Goal: Navigation & Orientation: Find specific page/section

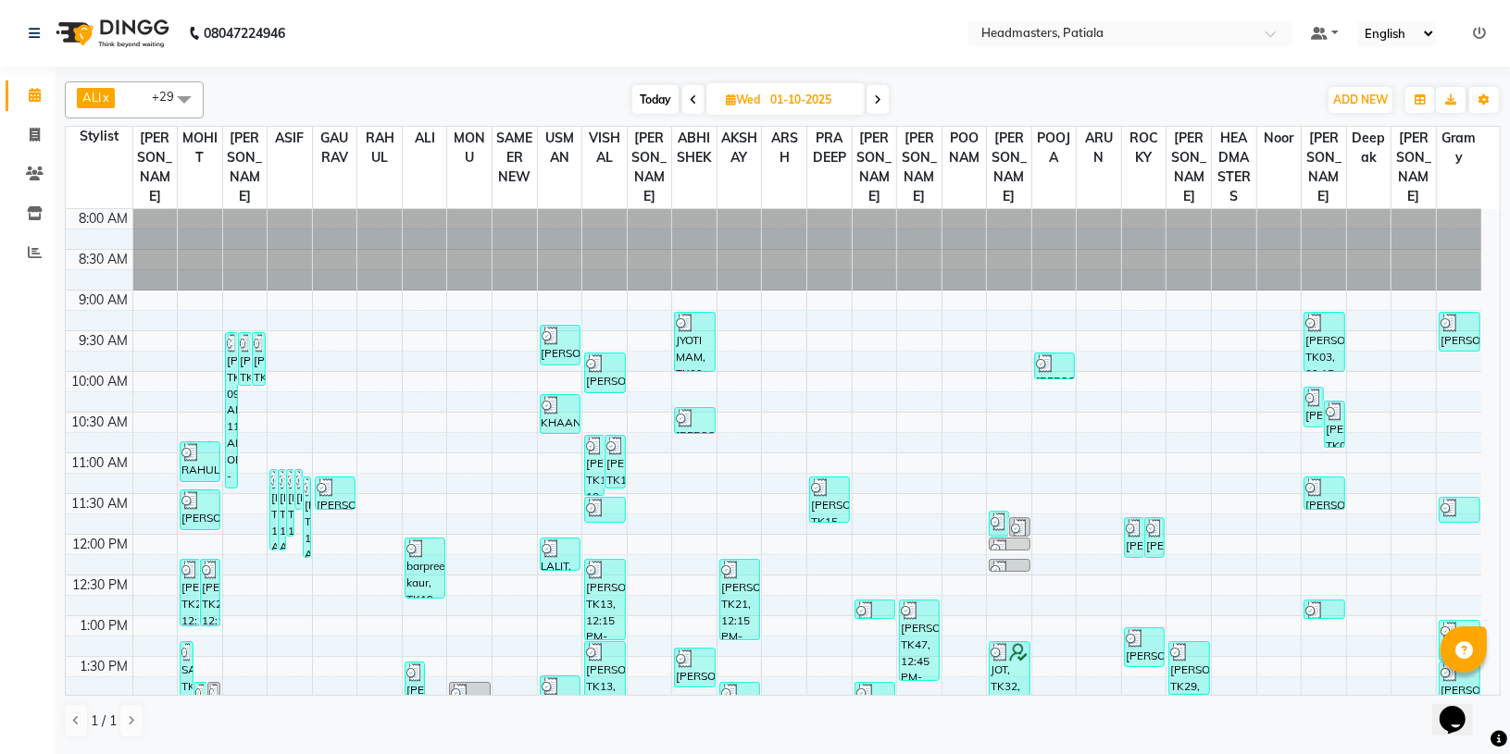
click at [884, 107] on span at bounding box center [877, 99] width 22 height 29
type input "02-10-2025"
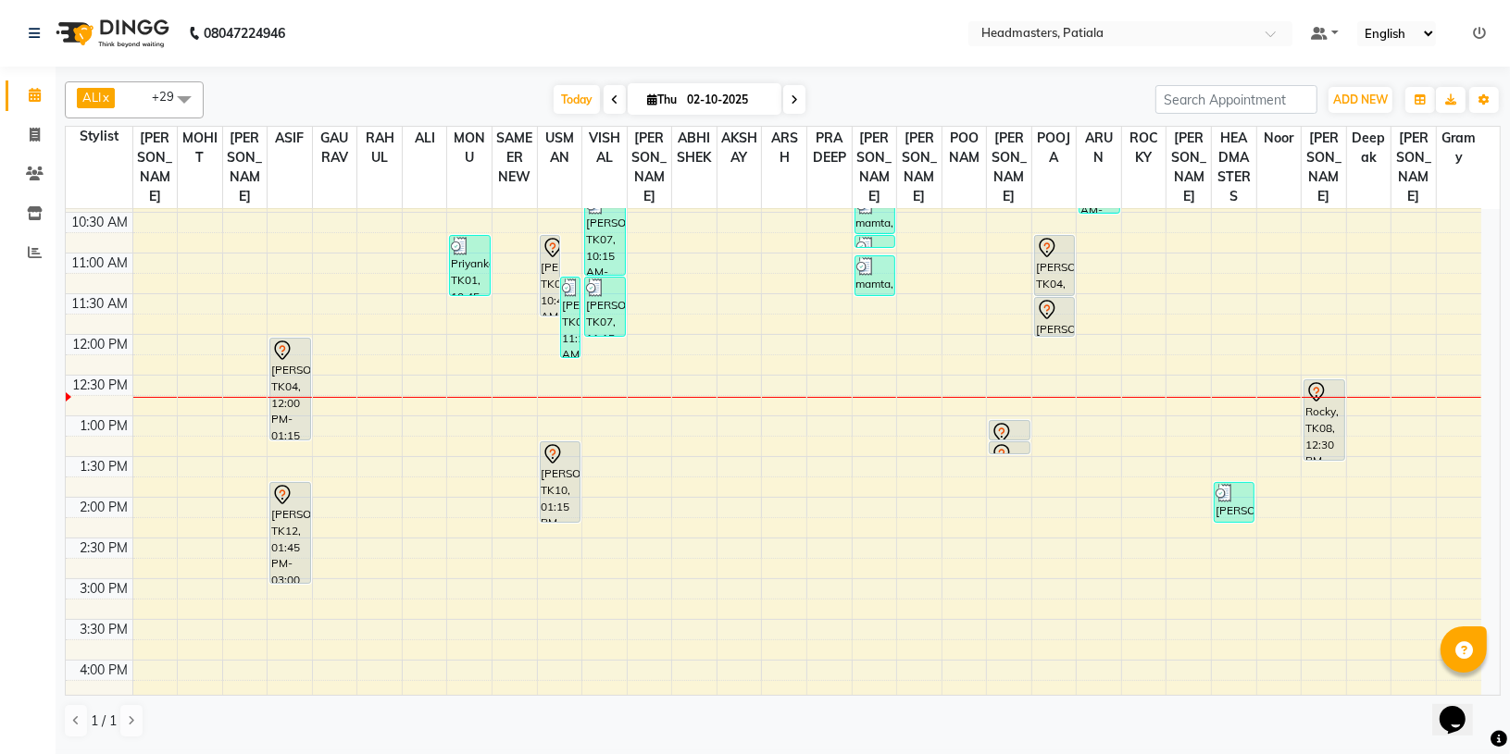
scroll to position [202, 0]
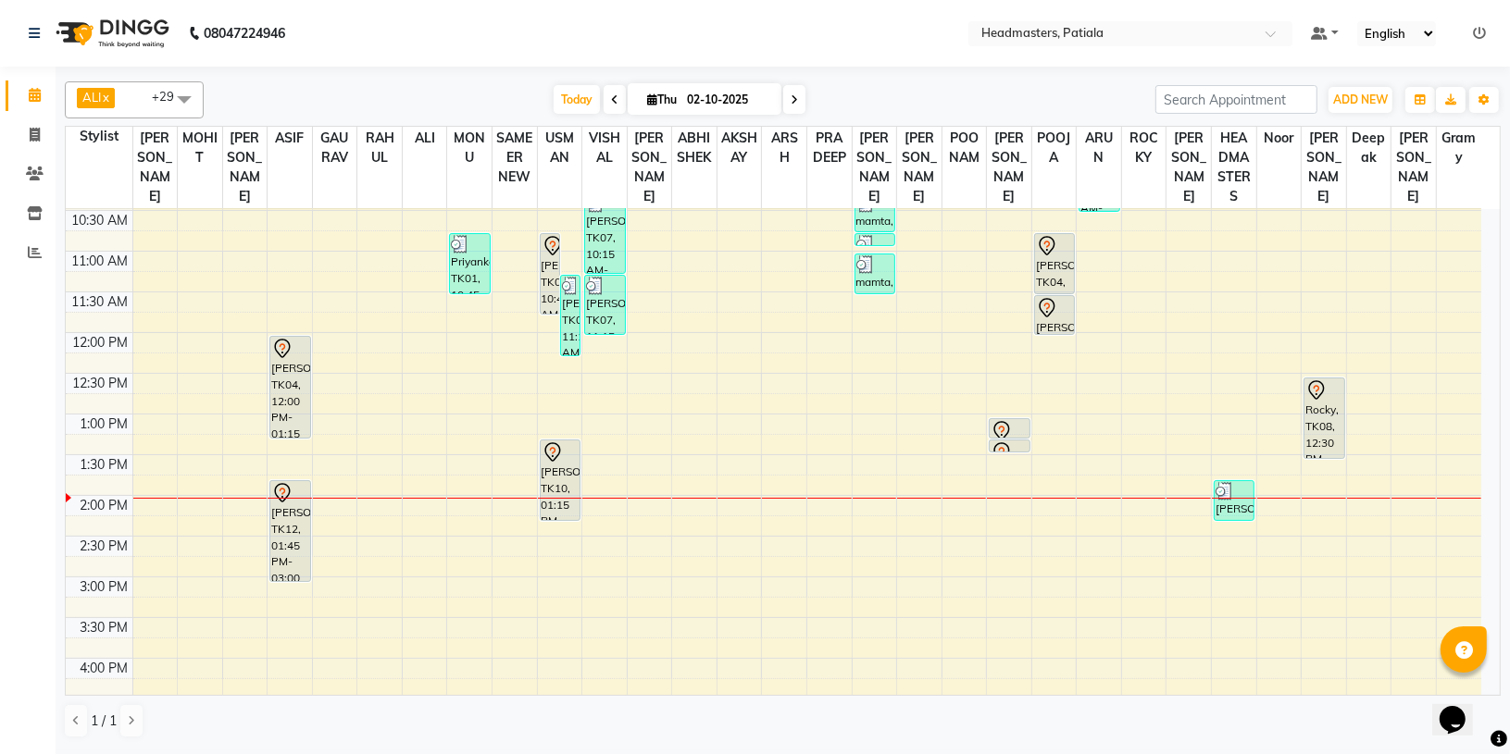
drag, startPoint x: 1509, startPoint y: 349, endPoint x: 409, endPoint y: 56, distance: 1137.8
click at [409, 56] on nav "08047224946 Select Location × Headmasters, Patiala Default Panel My Panel Engli…" at bounding box center [755, 33] width 1510 height 67
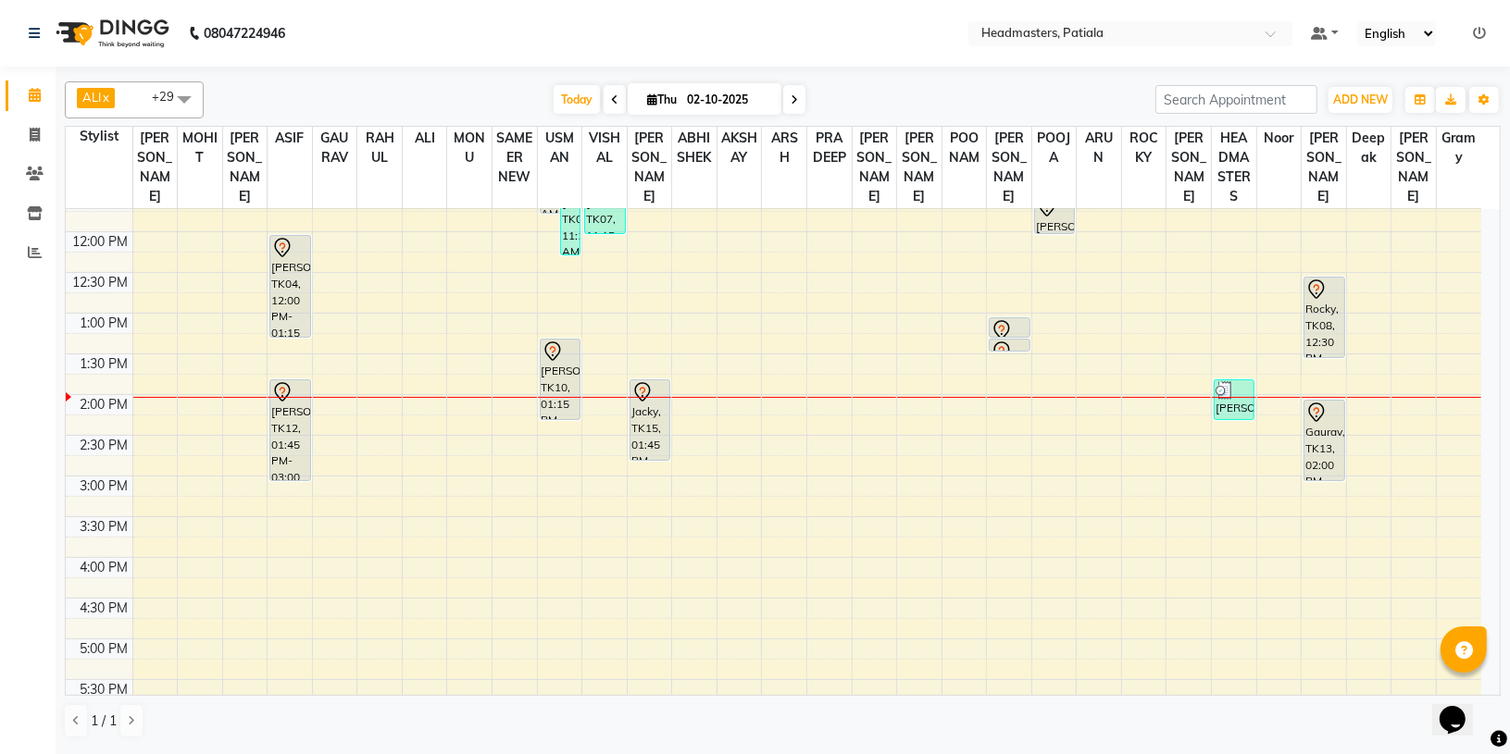
scroll to position [247, 0]
